Goal: Task Accomplishment & Management: Manage account settings

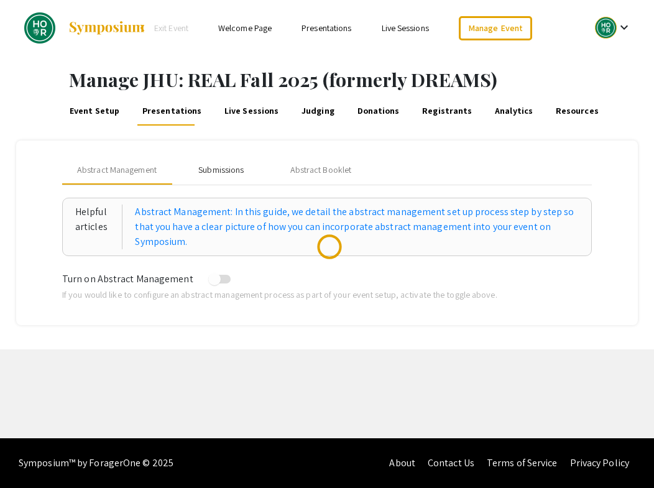
click at [224, 168] on div "Submissions" at bounding box center [220, 170] width 45 height 13
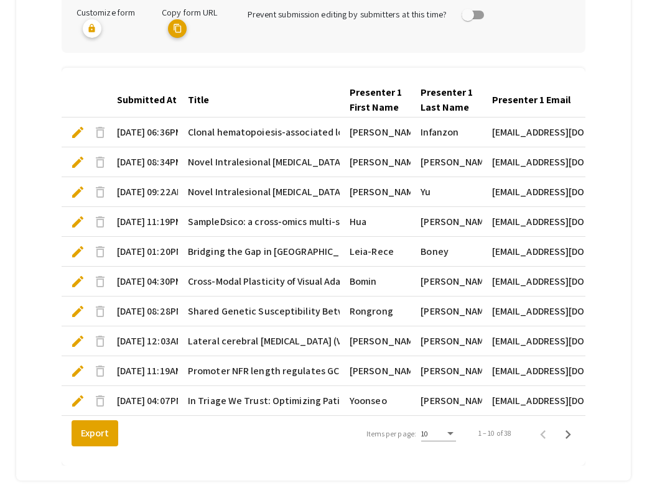
scroll to position [362, 0]
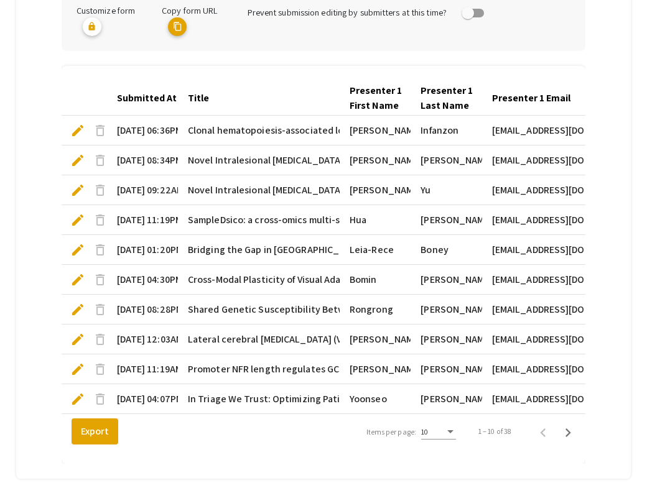
click at [144, 97] on div "Submitted At" at bounding box center [147, 98] width 60 height 15
click at [147, 98] on div "Submitted At" at bounding box center [147, 98] width 60 height 15
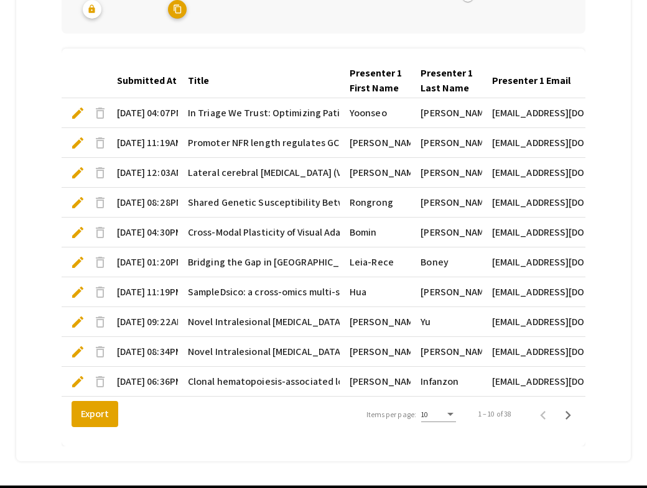
scroll to position [434, 0]
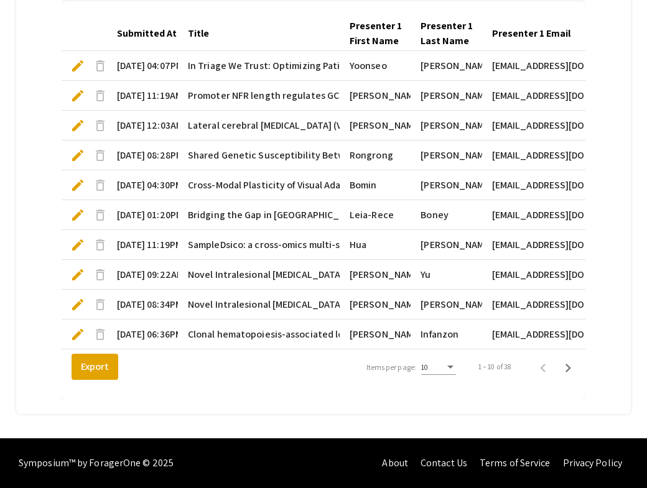
click at [456, 369] on div "Items per page:" at bounding box center [450, 367] width 11 height 9
click at [441, 392] on span "25" at bounding box center [443, 390] width 35 height 22
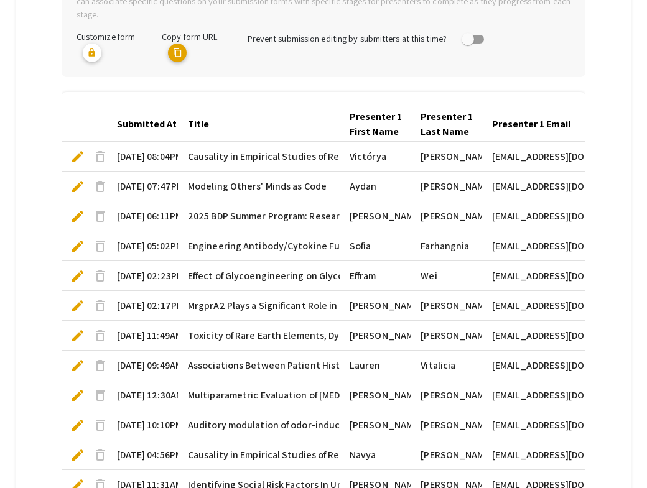
scroll to position [334, 0]
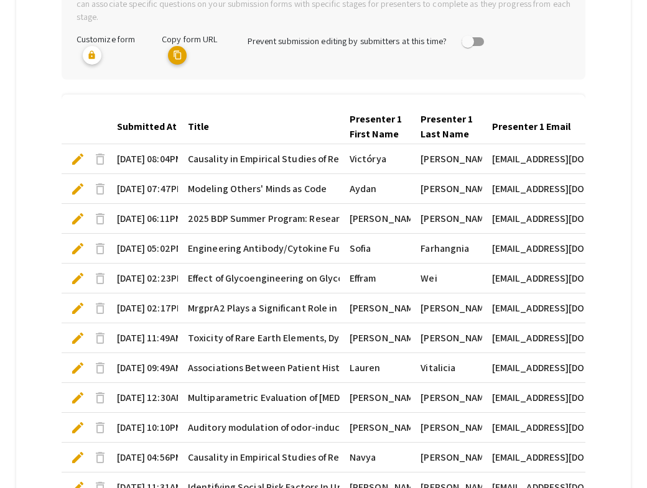
click at [163, 122] on div "Submitted At" at bounding box center [147, 126] width 60 height 15
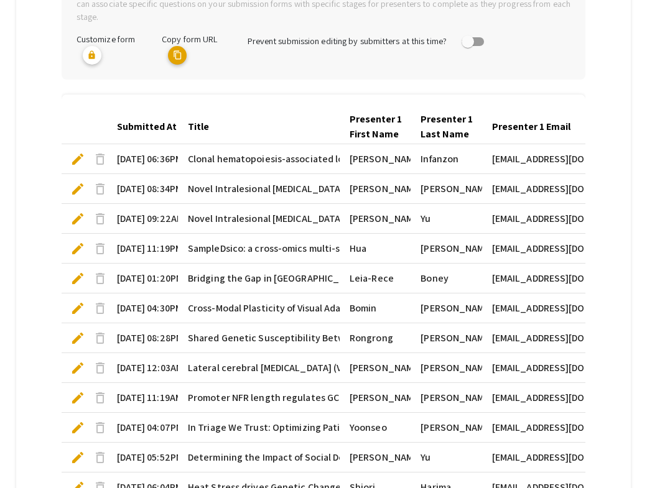
click at [163, 122] on div "Submitted At" at bounding box center [147, 126] width 60 height 15
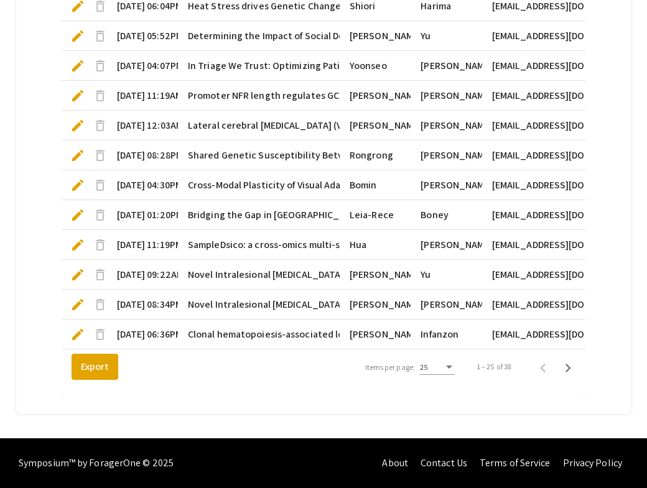
scroll to position [882, 0]
click at [571, 369] on icon "Next page" at bounding box center [568, 368] width 6 height 9
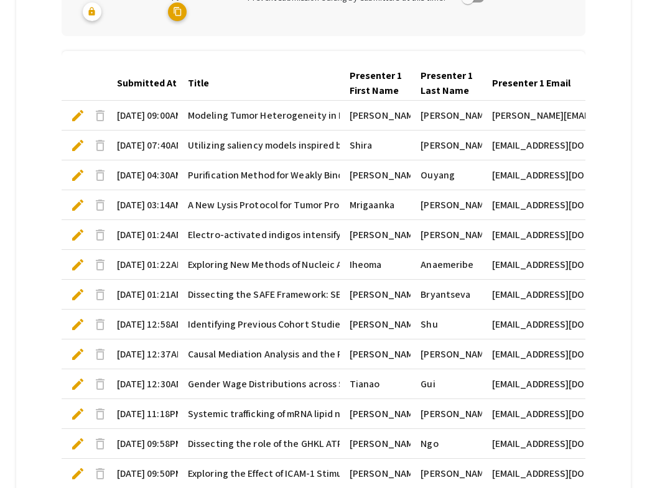
scroll to position [376, 0]
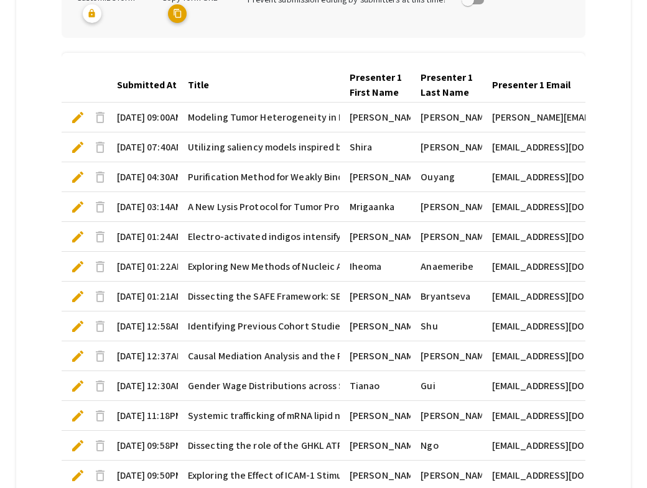
click at [152, 81] on div "Submitted At" at bounding box center [147, 85] width 60 height 15
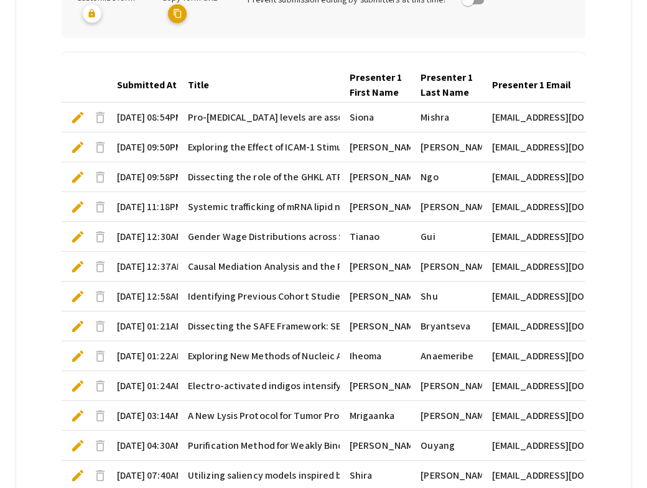
click at [150, 83] on div "Submitted At" at bounding box center [147, 85] width 60 height 15
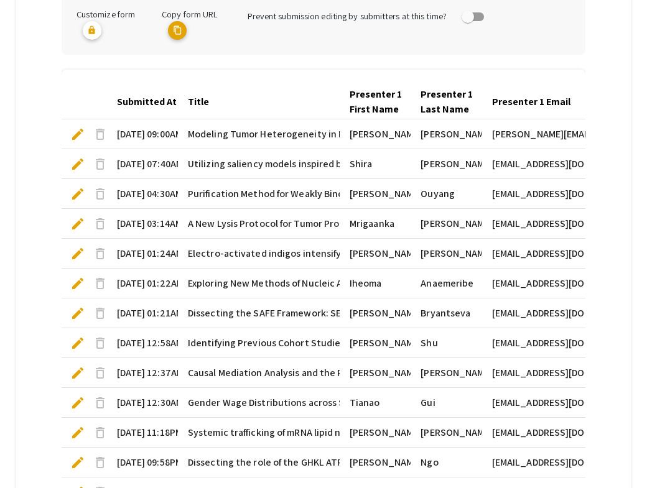
scroll to position [354, 0]
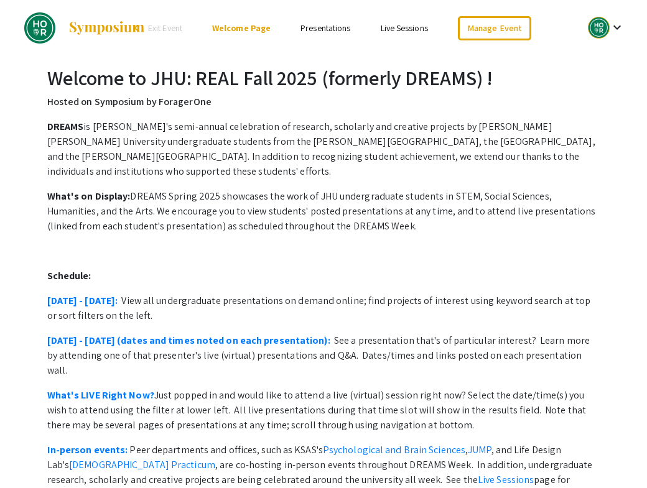
click at [256, 123] on p "DREAMS is [PERSON_NAME]'s semi-annual celebration of research, scholarly and cr…" at bounding box center [323, 149] width 553 height 60
click at [494, 27] on link "Manage Event" at bounding box center [494, 28] width 73 height 24
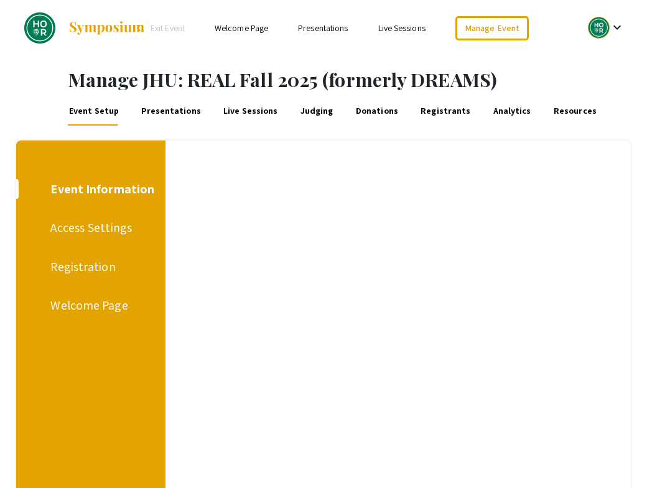
click at [89, 188] on div "Event Information" at bounding box center [102, 189] width 104 height 19
click at [86, 229] on div "Access Settings" at bounding box center [90, 227] width 81 height 19
click at [93, 183] on div "Event Information" at bounding box center [98, 189] width 97 height 19
click at [95, 269] on div "Registration" at bounding box center [87, 266] width 75 height 19
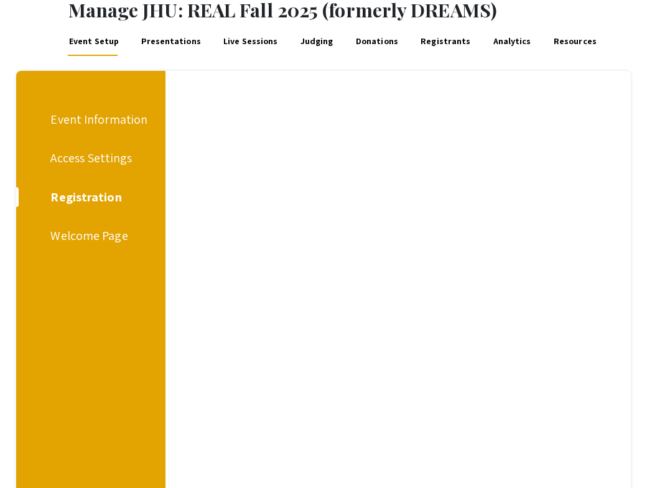
scroll to position [68, 0]
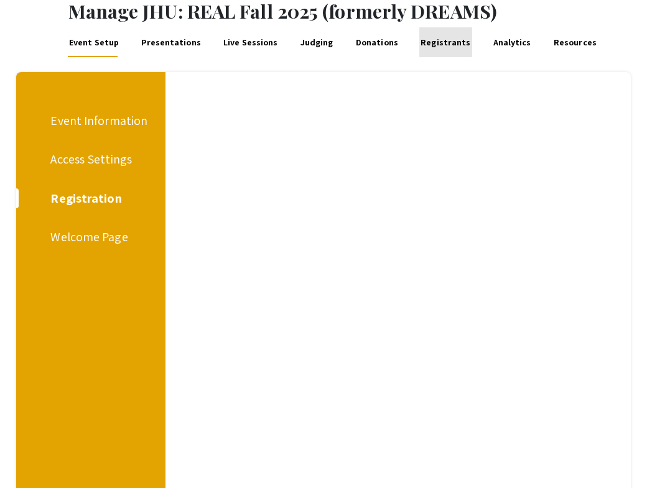
click at [431, 36] on link "Registrants" at bounding box center [445, 42] width 53 height 30
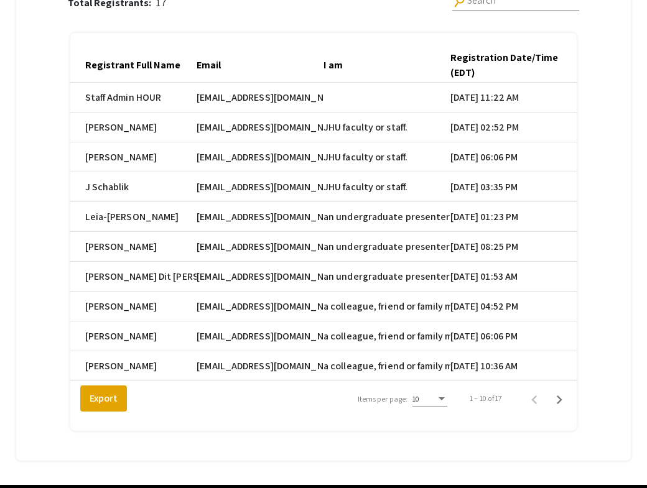
scroll to position [180, 0]
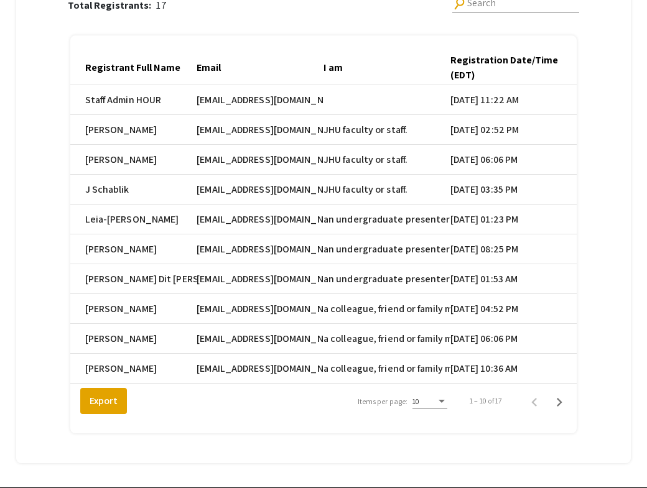
click at [445, 403] on div "Items per page:" at bounding box center [441, 401] width 6 height 3
click at [440, 435] on span "25" at bounding box center [435, 431] width 35 height 22
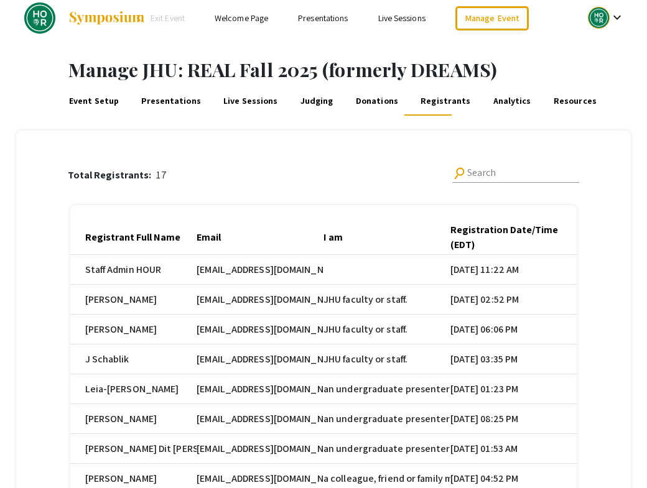
scroll to position [0, 0]
